Goal: Check status: Check status

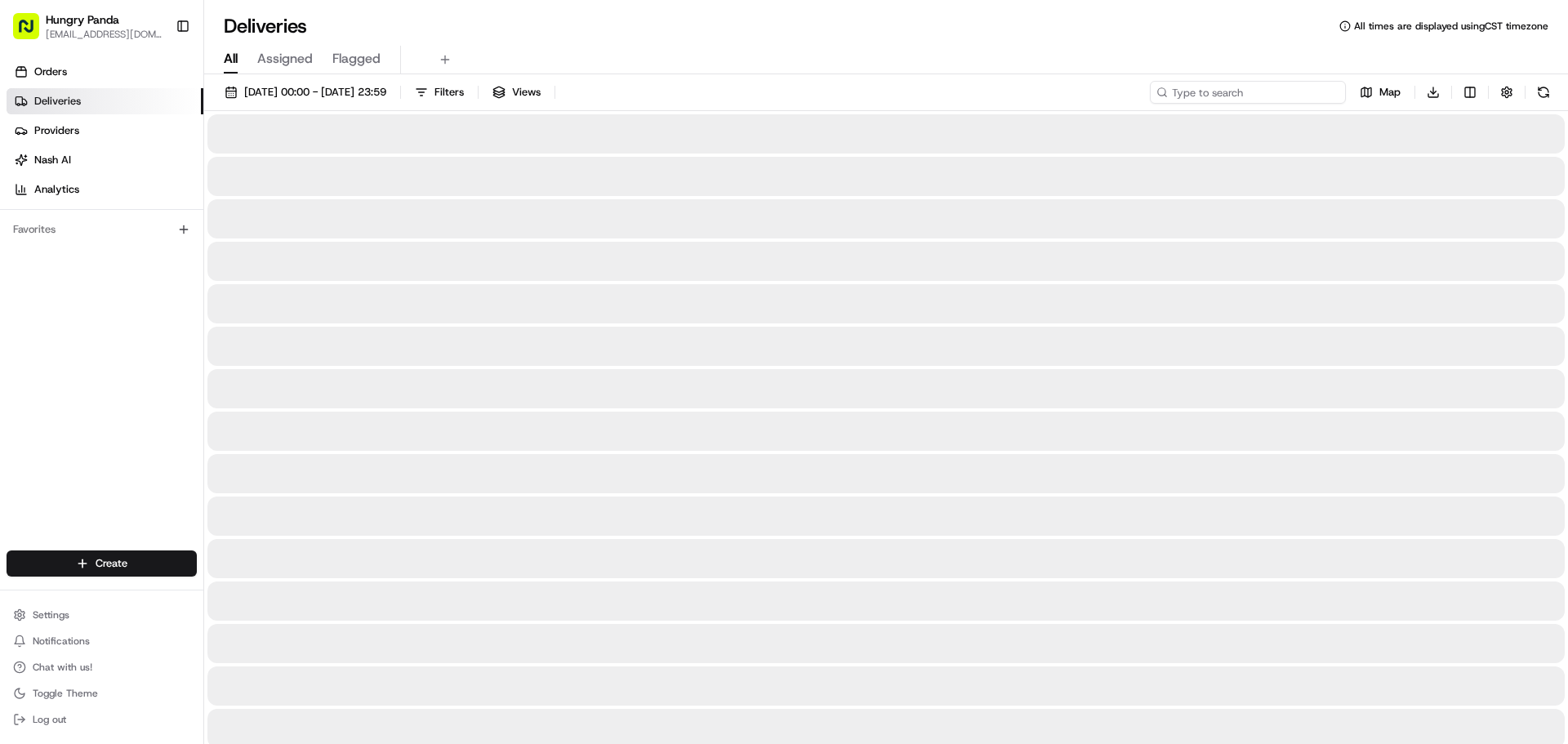
click at [1314, 91] on input at bounding box center [1247, 91] width 196 height 23
paste input "7633988515359784101045"
type input "7633988515359784101045"
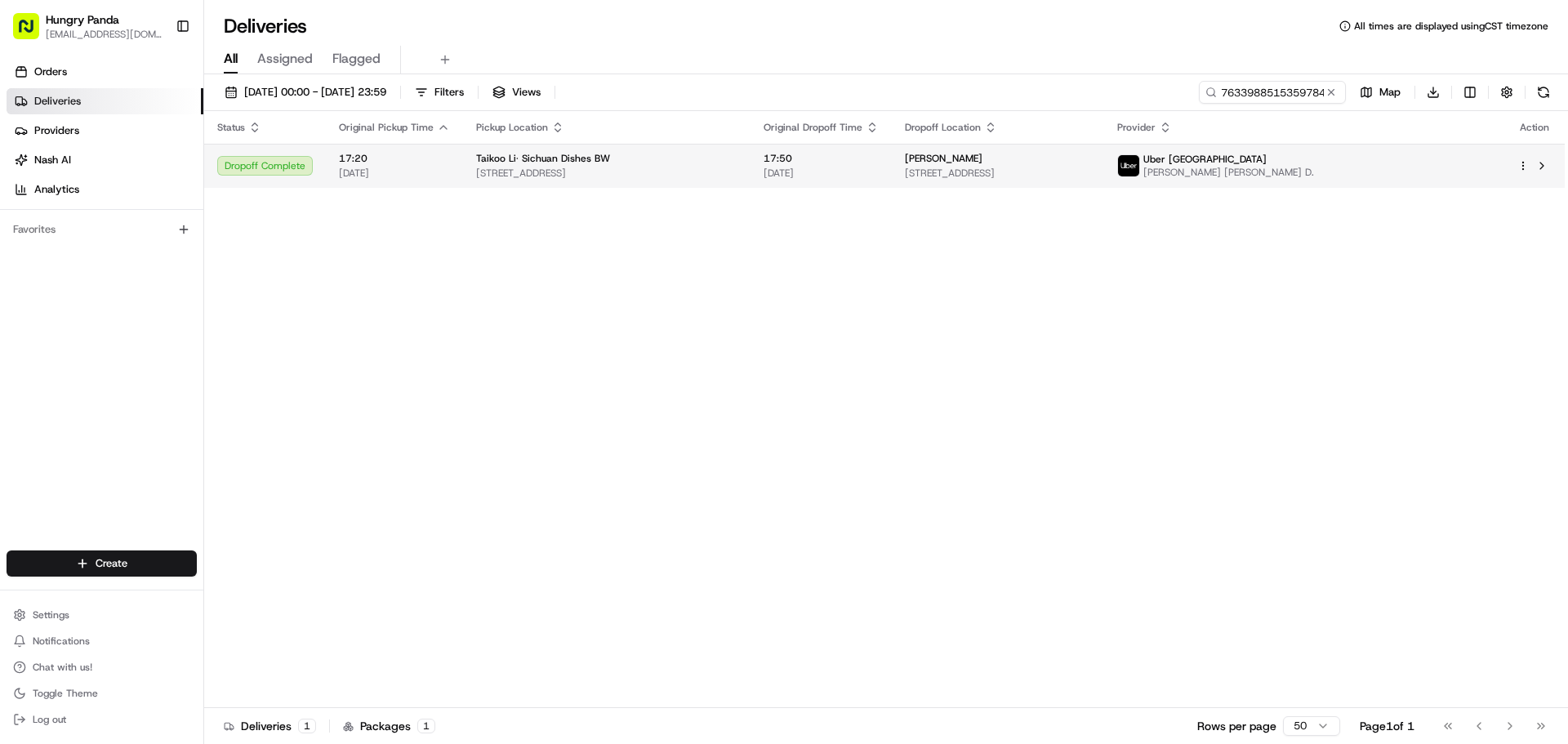
click at [933, 163] on td "[PERSON_NAME] [STREET_ADDRESS]" at bounding box center [997, 166] width 213 height 44
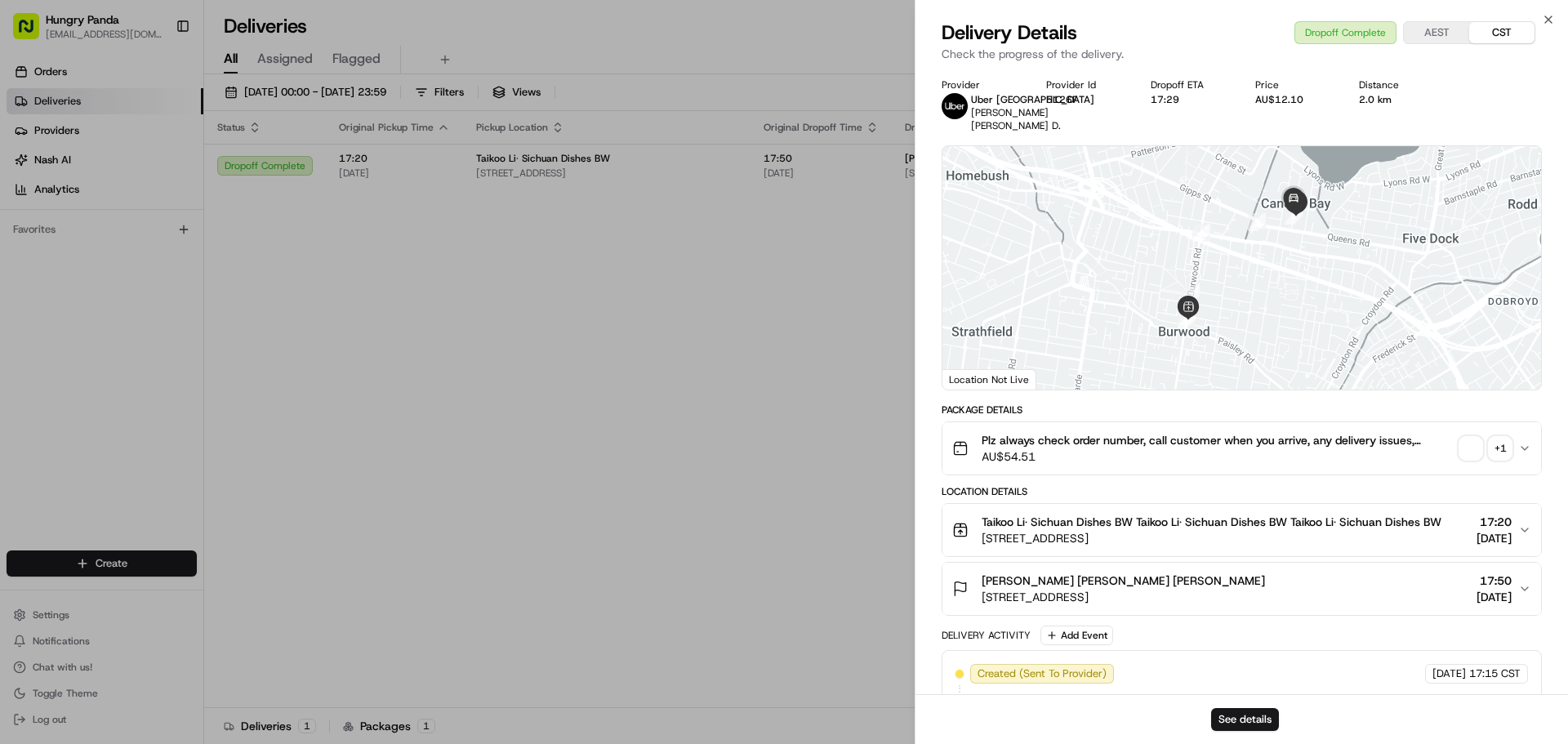
click at [1519, 446] on icon "button" at bounding box center [1524, 448] width 13 height 13
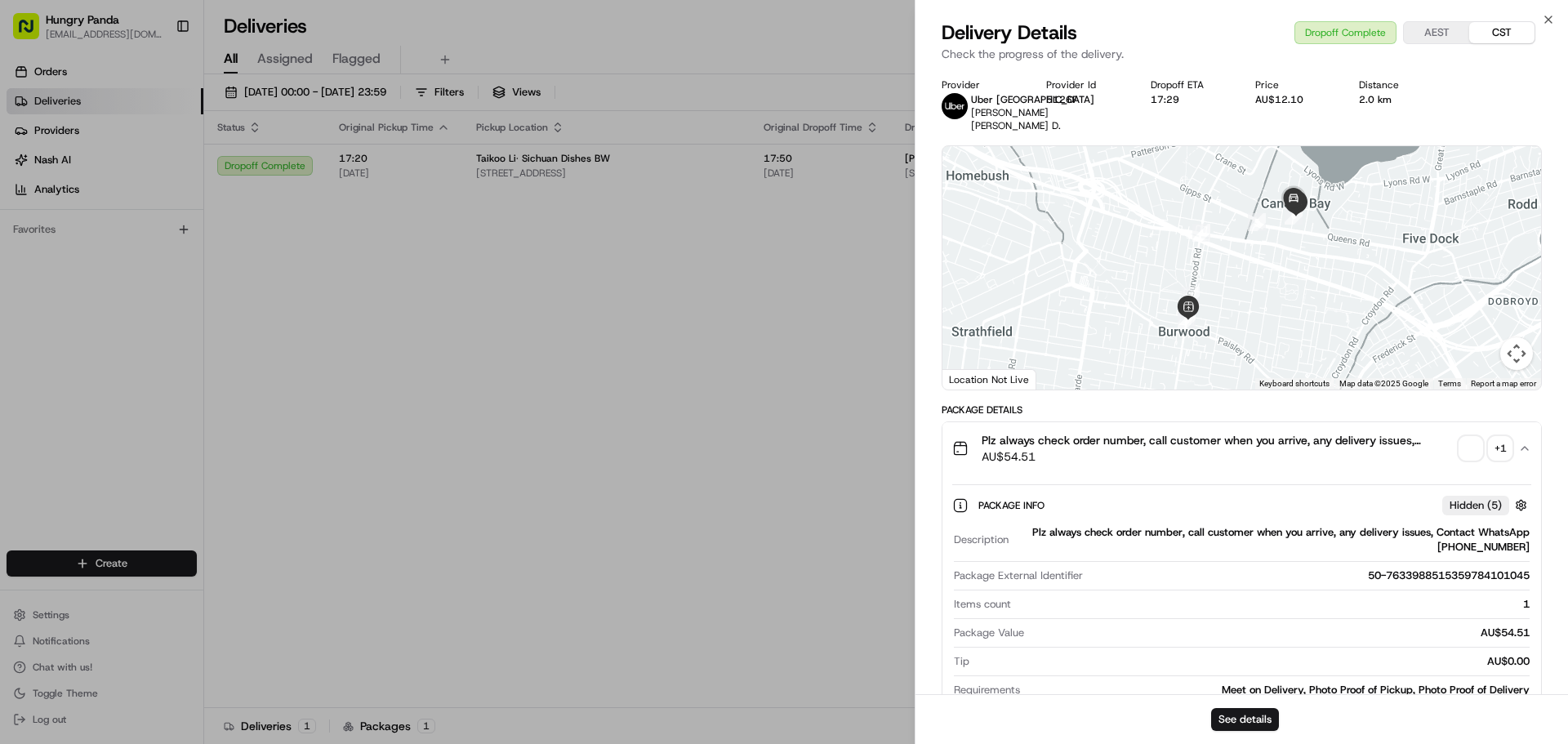
click at [1505, 447] on div "+ 1" at bounding box center [1499, 448] width 23 height 23
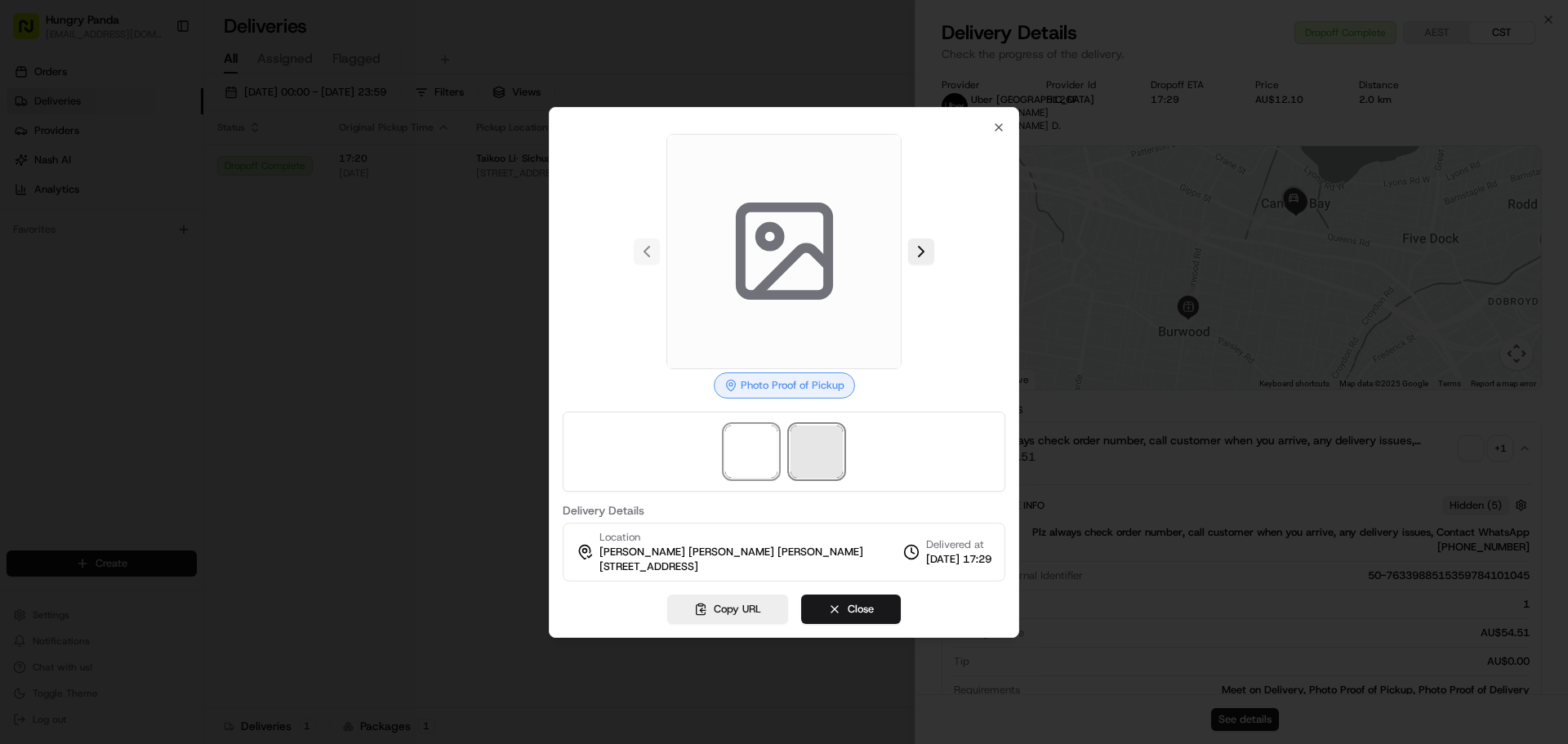
click at [825, 463] on span at bounding box center [817, 451] width 52 height 52
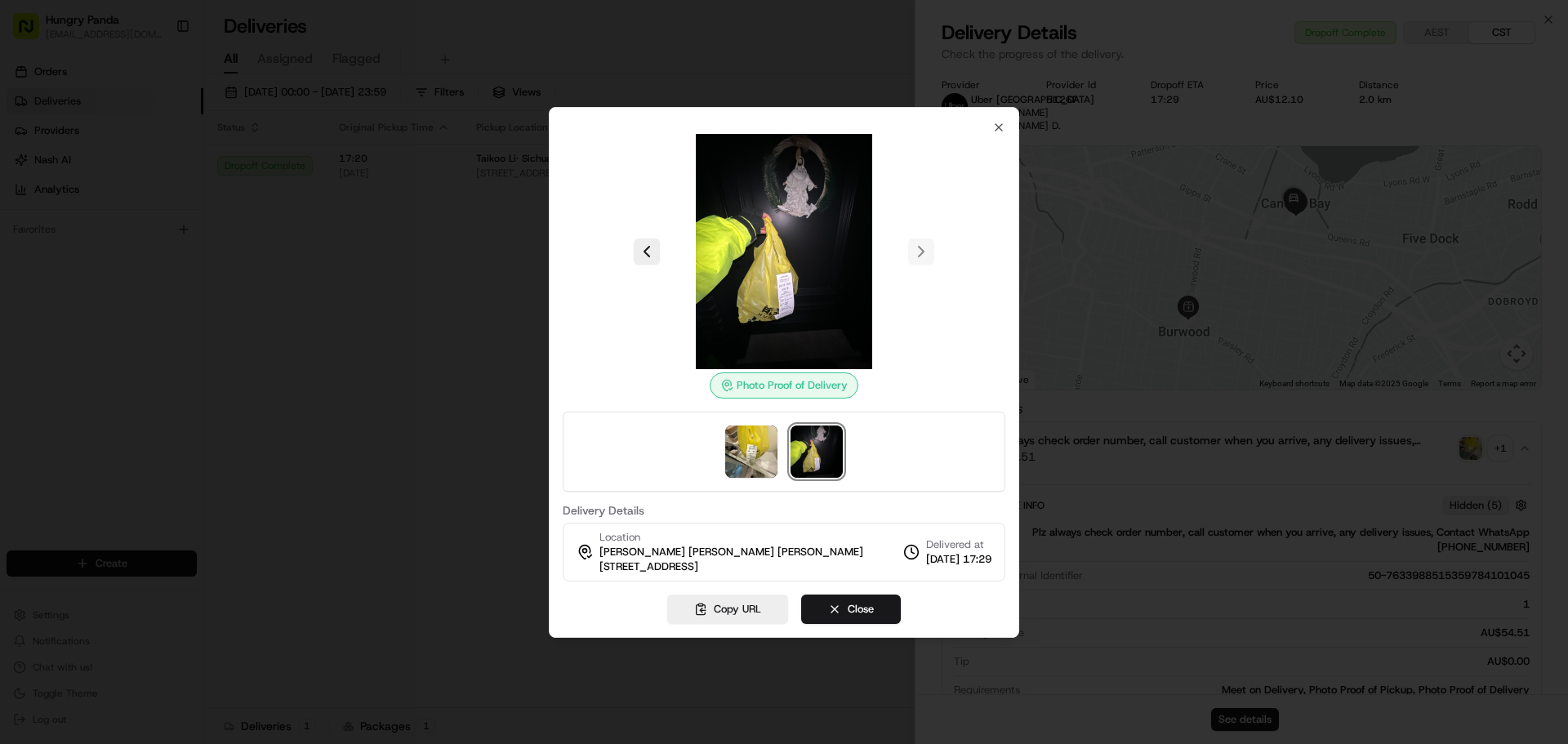
click at [808, 215] on img at bounding box center [784, 251] width 235 height 235
click at [997, 126] on icon "button" at bounding box center [998, 127] width 13 height 13
